Goal: Task Accomplishment & Management: Manage account settings

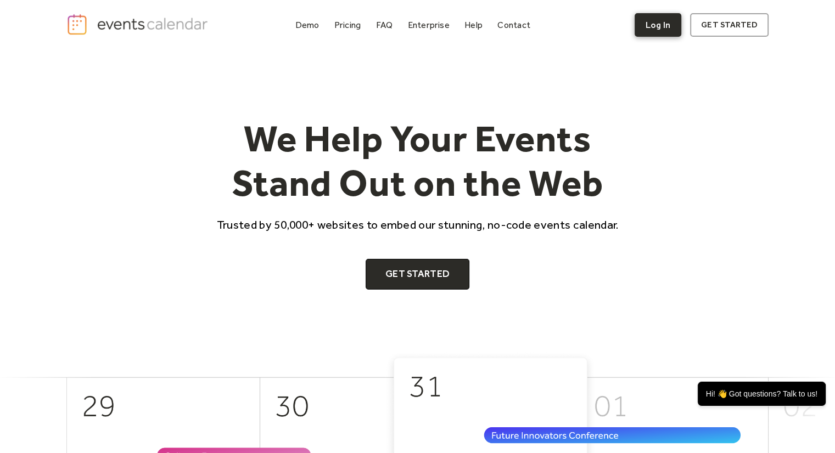
click at [665, 18] on link "Log In" at bounding box center [657, 25] width 47 height 24
click at [655, 32] on link "Log In" at bounding box center [657, 25] width 47 height 24
